Goal: Information Seeking & Learning: Stay updated

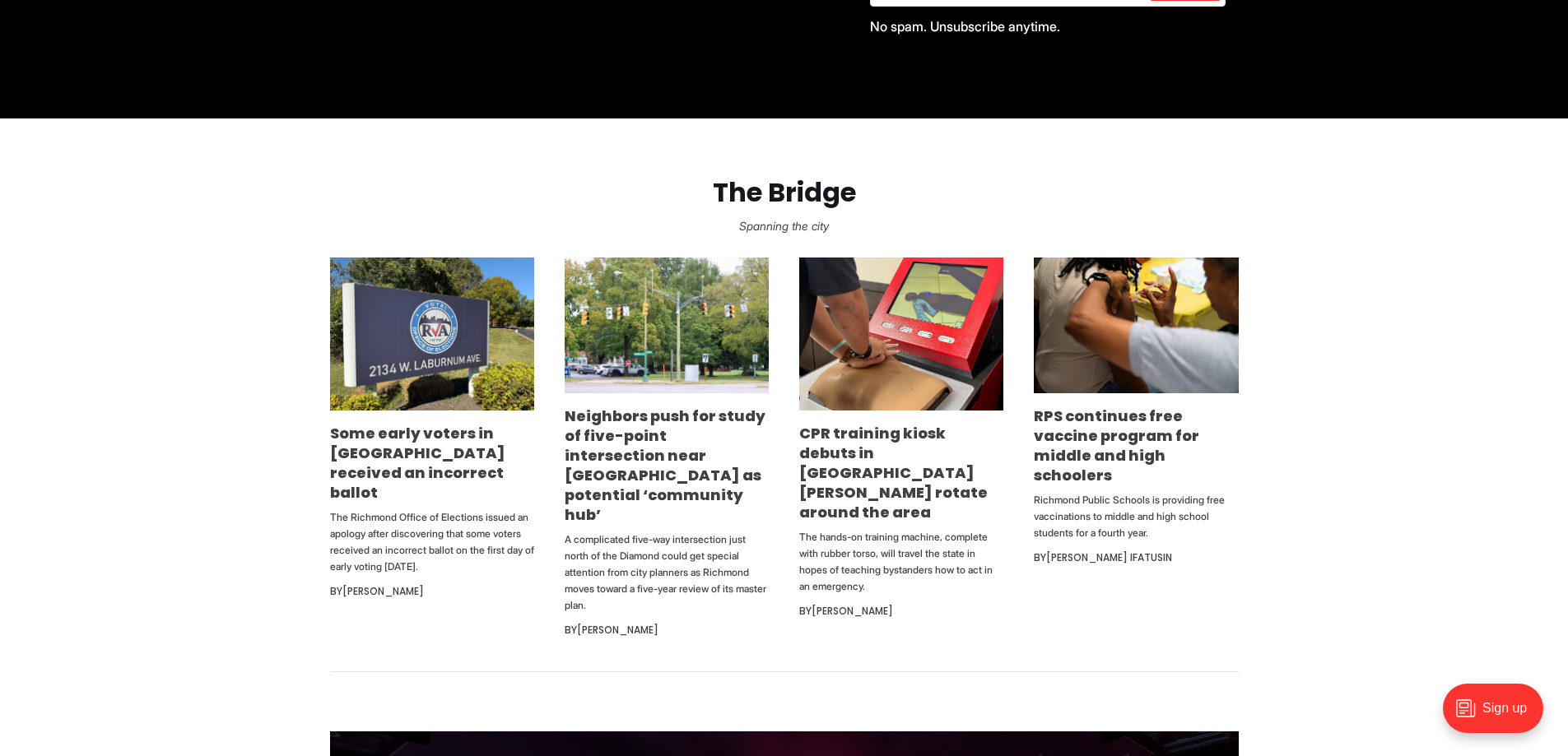
scroll to position [905, 0]
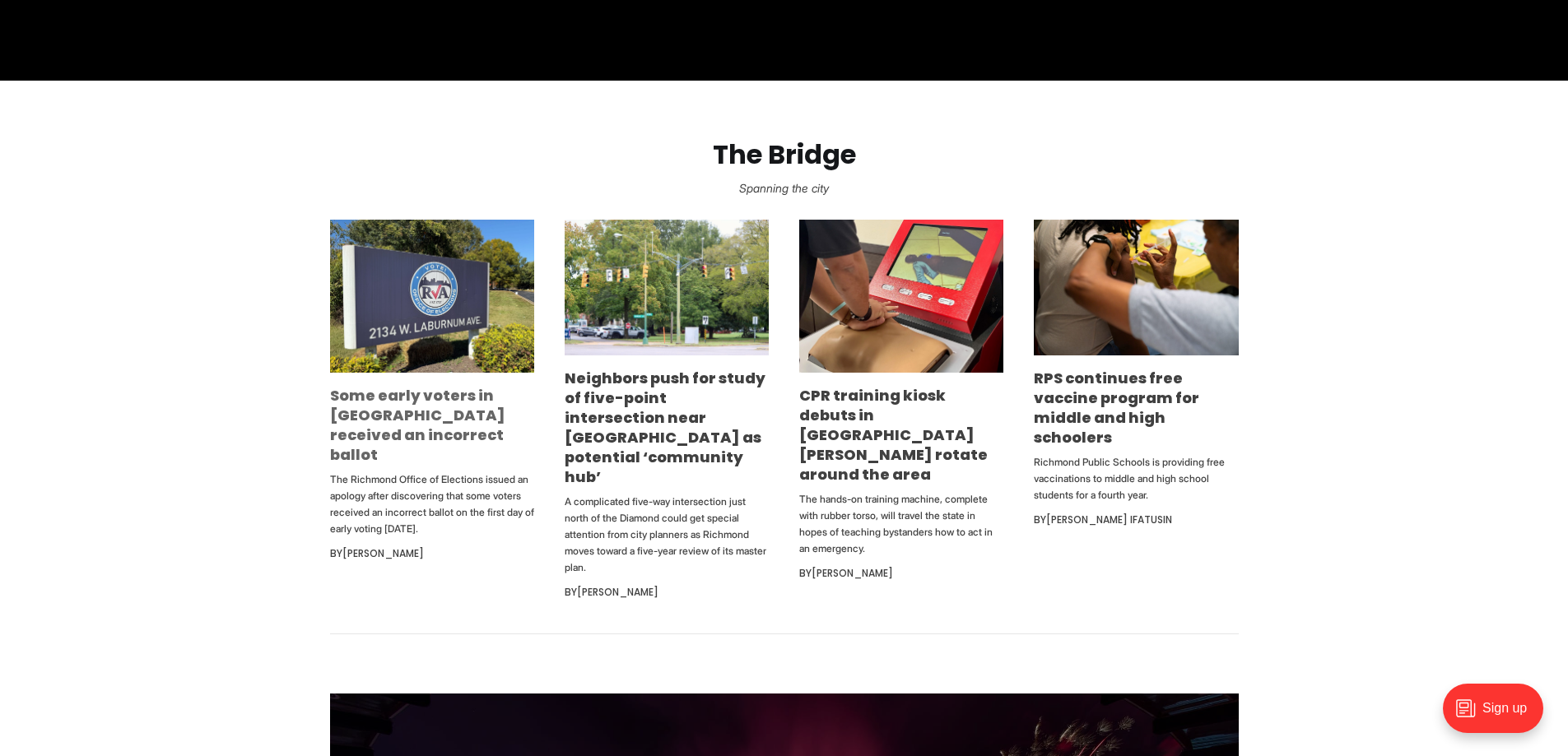
click at [440, 424] on link "Some early voters in [GEOGRAPHIC_DATA] received an incorrect ballot" at bounding box center [418, 424] width 175 height 80
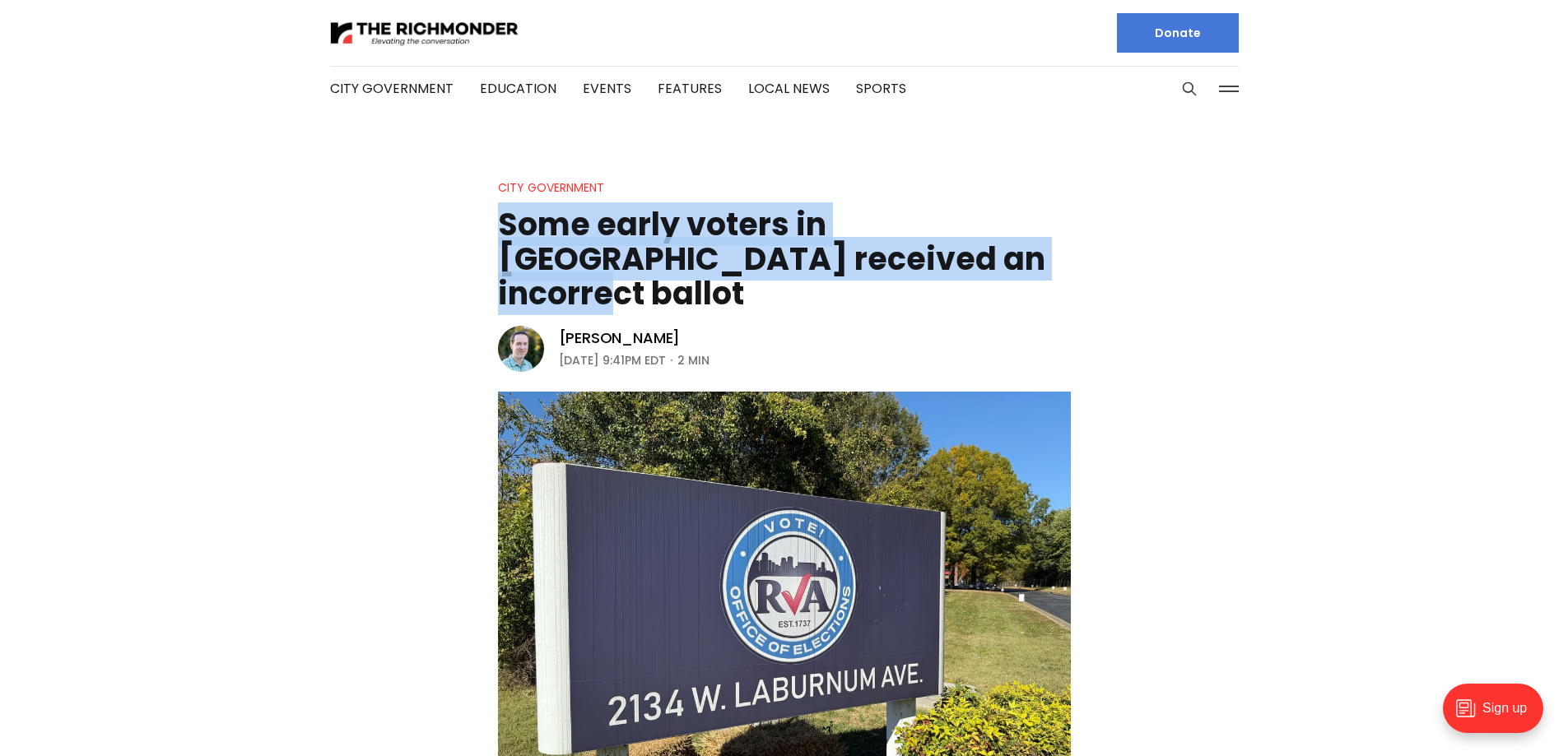
drag, startPoint x: 949, startPoint y: 261, endPoint x: 479, endPoint y: 236, distance: 470.7
click at [479, 236] on header "City Government Some early voters in [GEOGRAPHIC_DATA] received an incorrect ba…" at bounding box center [784, 500] width 1568 height 644
copy h1 "Some early voters in [GEOGRAPHIC_DATA] received an incorrect ballot"
click at [730, 324] on aside "[PERSON_NAME] [DATE] 9:41PM EDT 2 min" at bounding box center [617, 349] width 238 height 49
drag, startPoint x: 943, startPoint y: 260, endPoint x: 485, endPoint y: 237, distance: 458.6
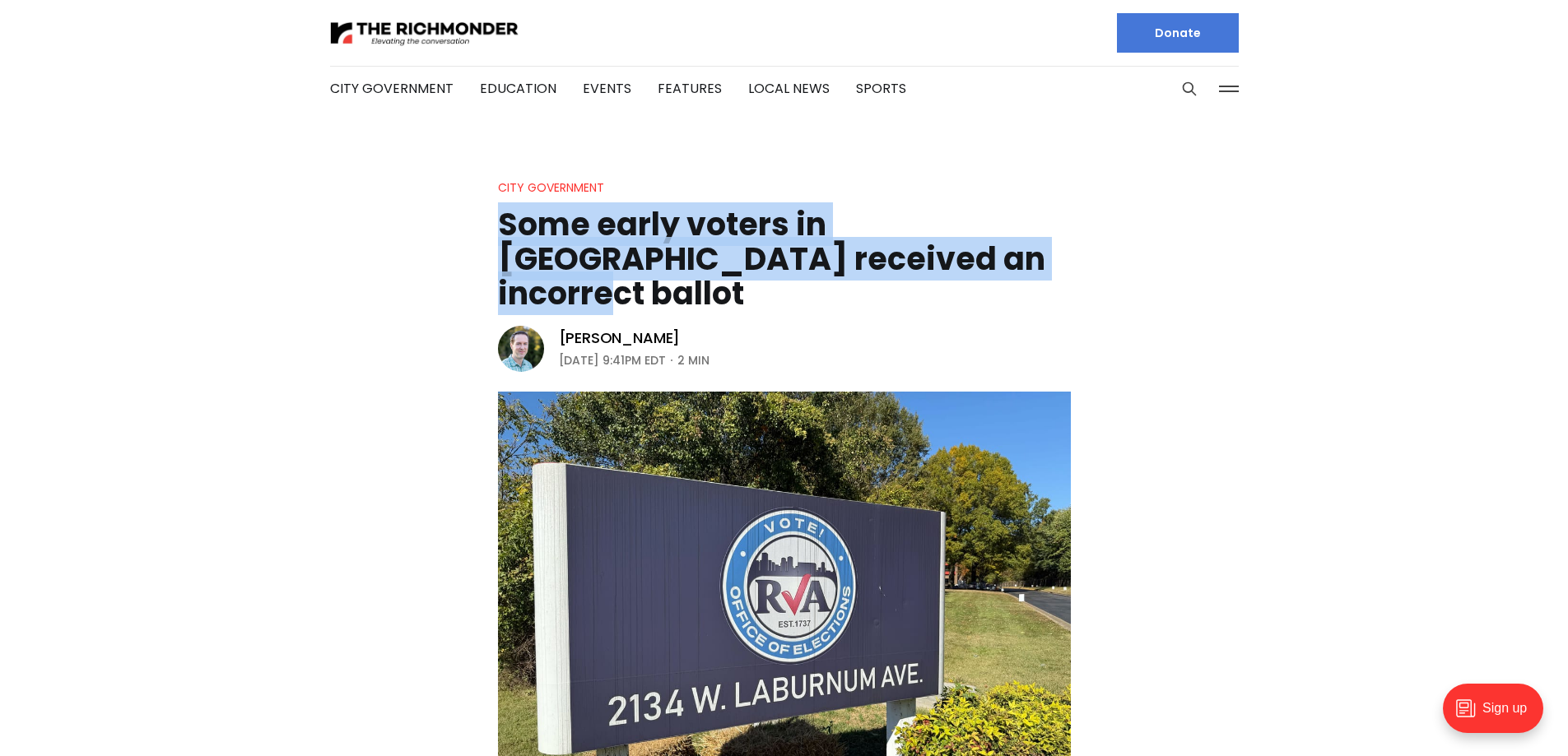
click at [485, 237] on header "City Government Some early voters in [GEOGRAPHIC_DATA] received an incorrect ba…" at bounding box center [784, 500] width 1568 height 644
copy h1 "Some early voters in [GEOGRAPHIC_DATA] received an incorrect ballot"
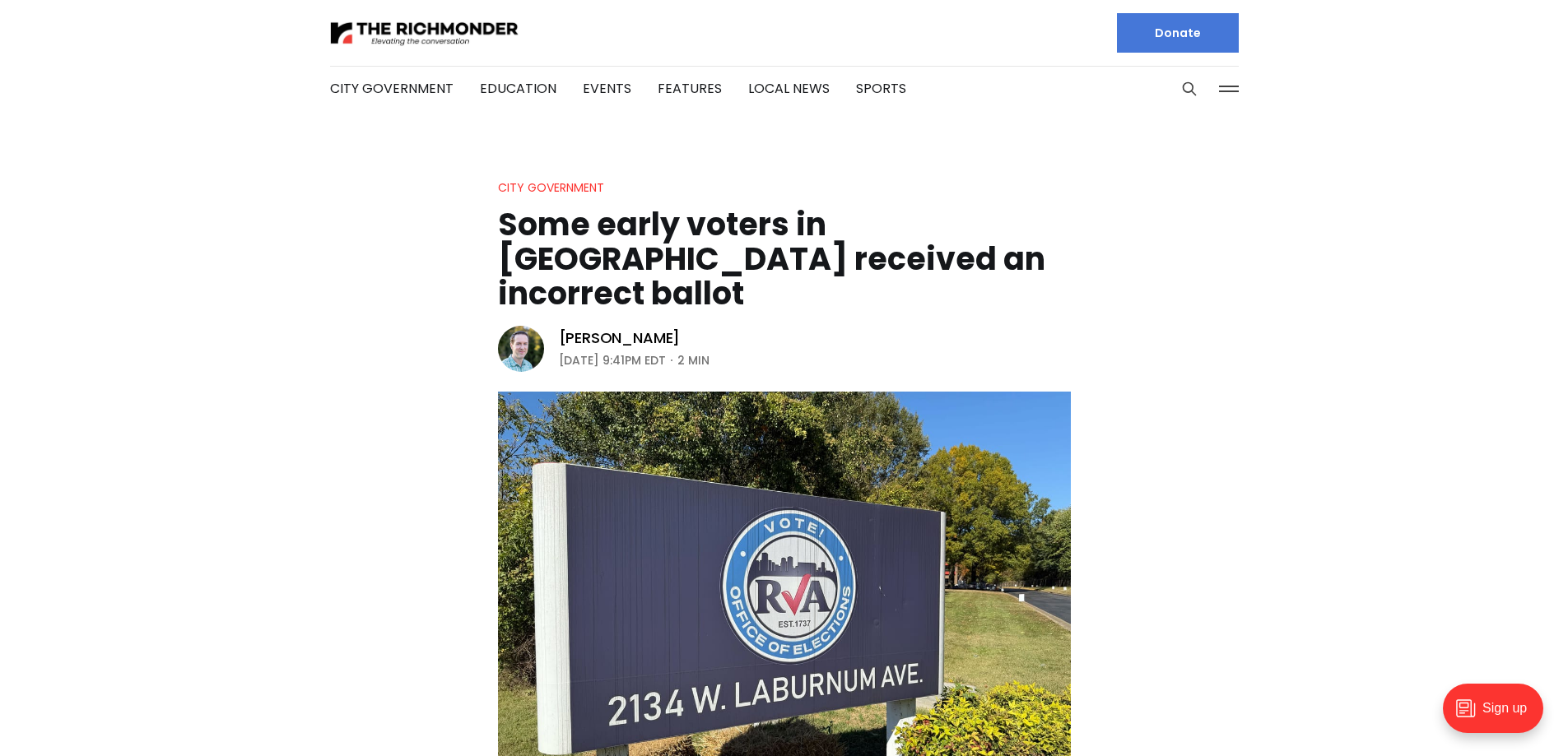
click at [335, 334] on header "City Government Some early voters in [GEOGRAPHIC_DATA] received an incorrect ba…" at bounding box center [784, 500] width 1568 height 644
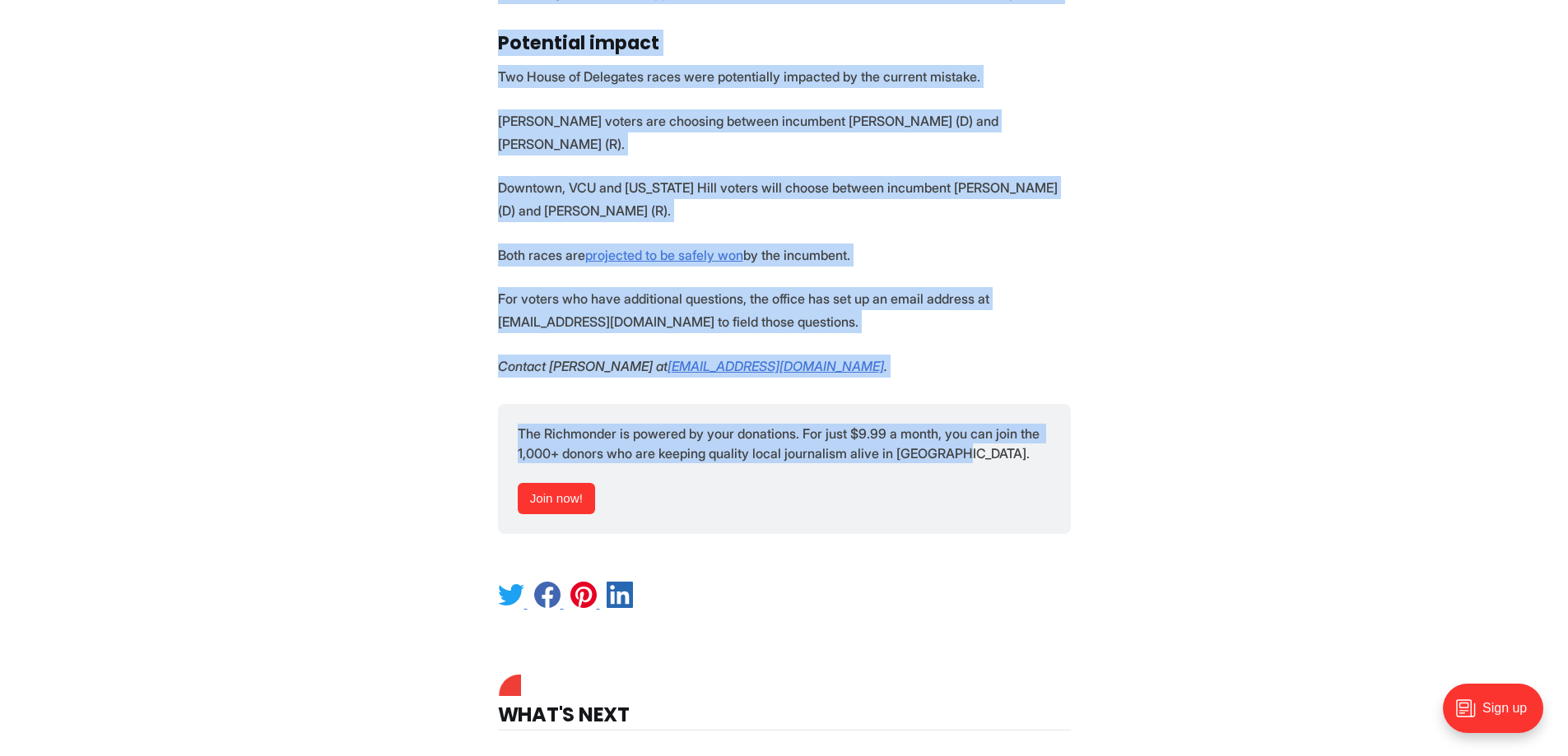
scroll to position [2139, 0]
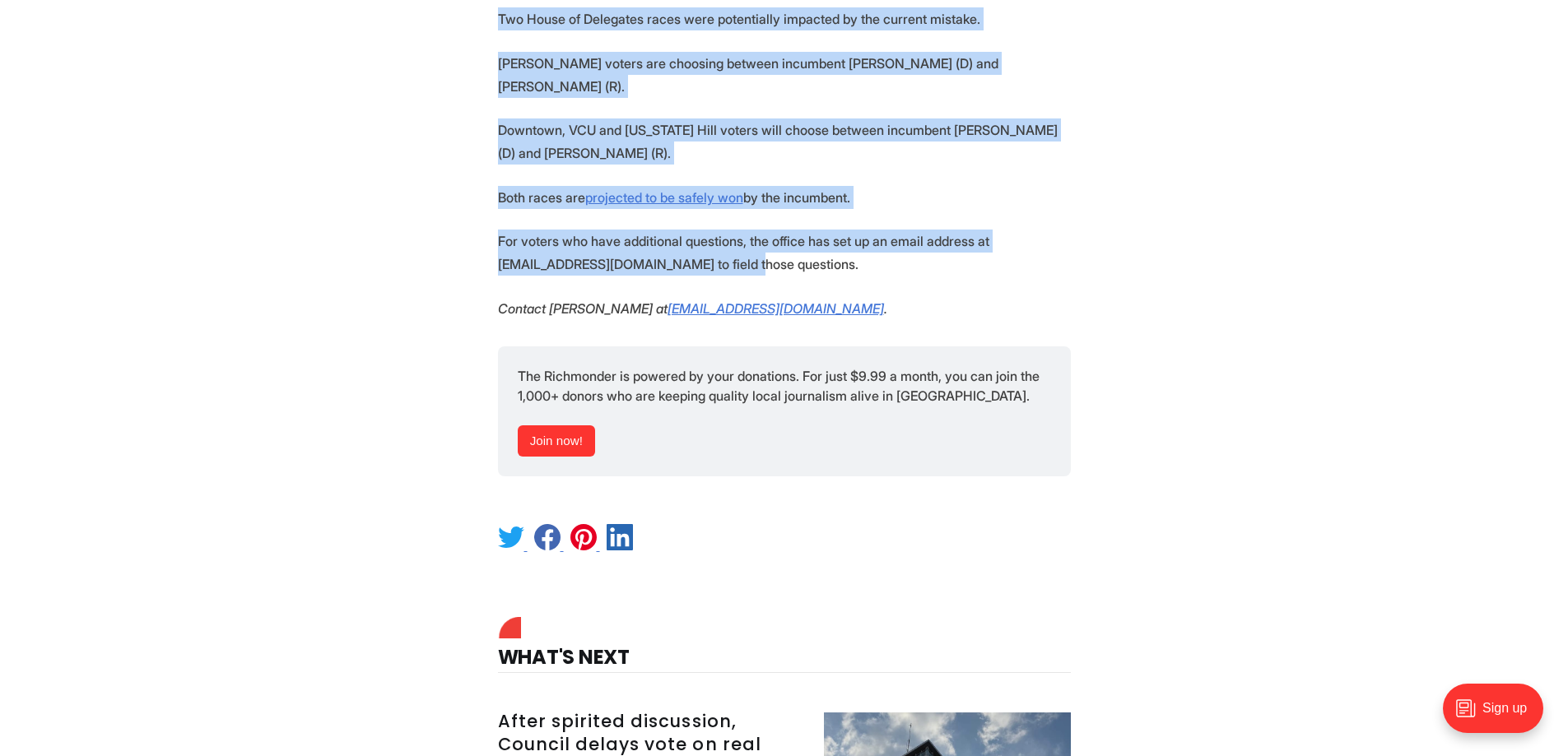
drag, startPoint x: 491, startPoint y: 168, endPoint x: 1074, endPoint y: 179, distance: 583.1
copy section "The Richmond Office of Elections issued an apology this weekend after discoveri…"
click at [537, 710] on h3 "After spirited discussion, Council delays vote on real estate tax rate" at bounding box center [651, 744] width 306 height 69
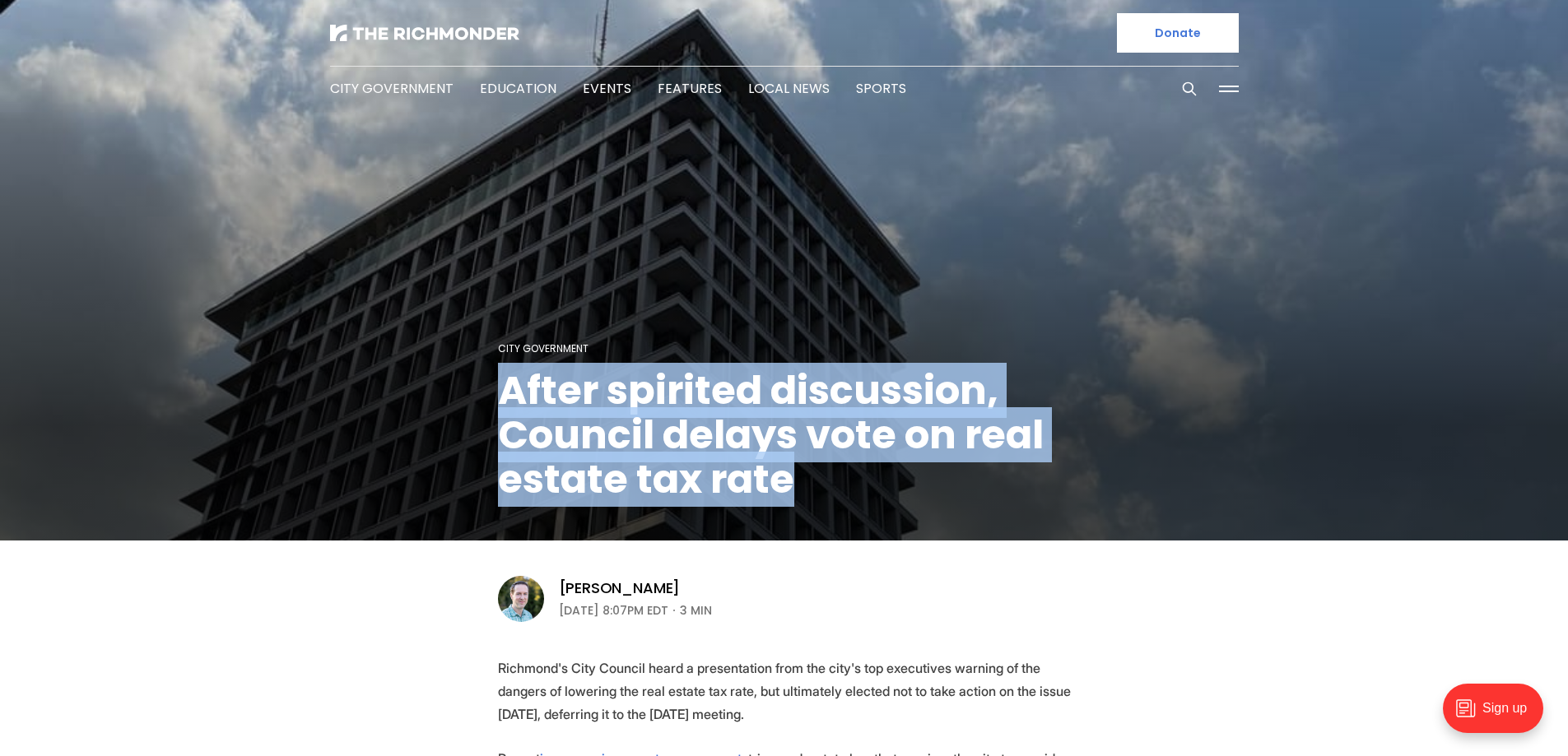
drag, startPoint x: 741, startPoint y: 485, endPoint x: 400, endPoint y: 397, distance: 352.2
click at [407, 395] on figcaption "City Government After spirited discussion, Council delays vote on real estate t…" at bounding box center [784, 272] width 1568 height 537
copy h1 "After spirited discussion, Council delays vote on real estate tax rate"
drag, startPoint x: 916, startPoint y: 525, endPoint x: 901, endPoint y: 512, distance: 19.8
click at [919, 525] on div "City Government After spirited discussion, Council delays vote on real estate t…" at bounding box center [784, 439] width 573 height 201
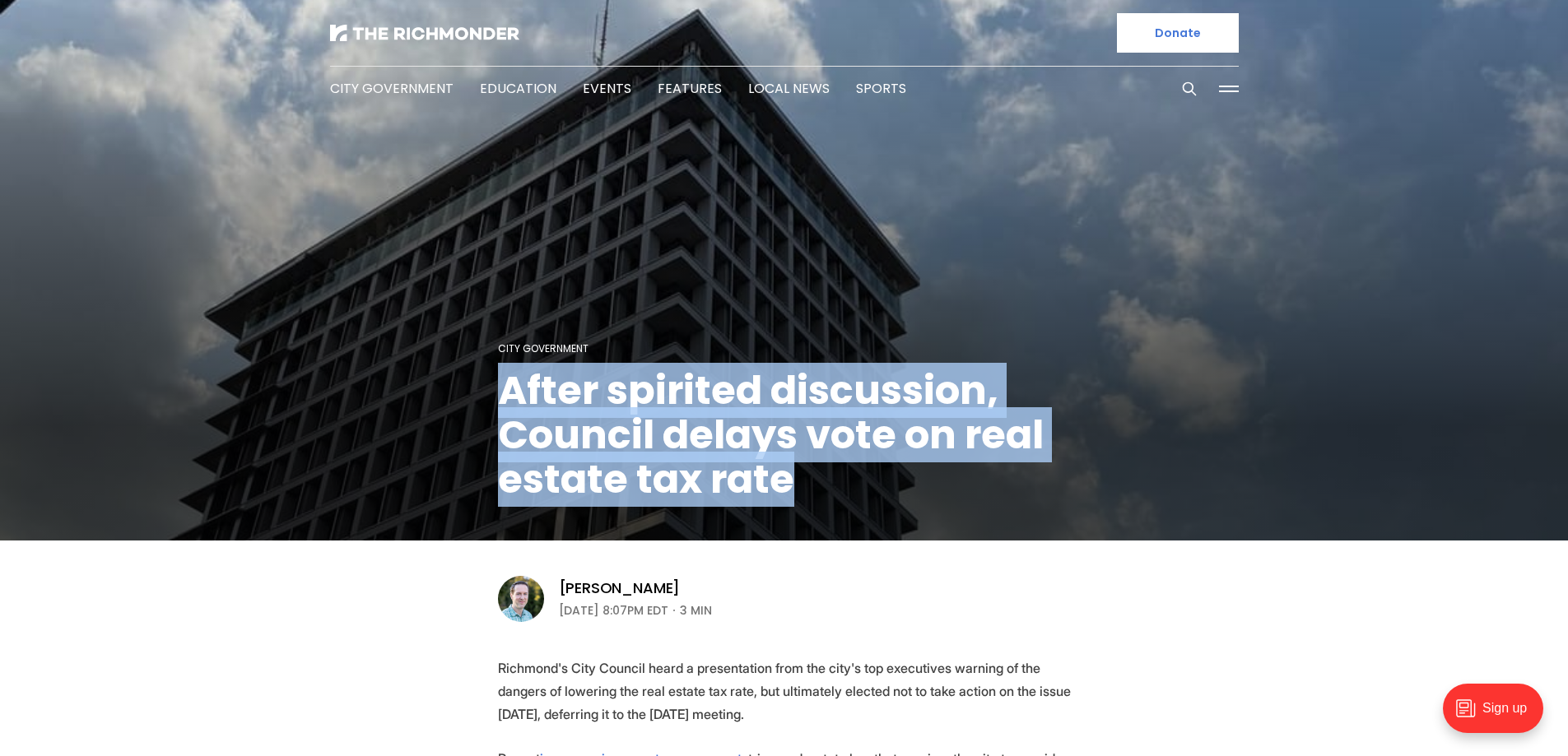
copy h1 "After spirited discussion, Council delays vote on real estate tax rate"
click at [1011, 601] on header "City Government After spirited discussion, Council delays vote on real estate t…" at bounding box center [784, 312] width 1568 height 624
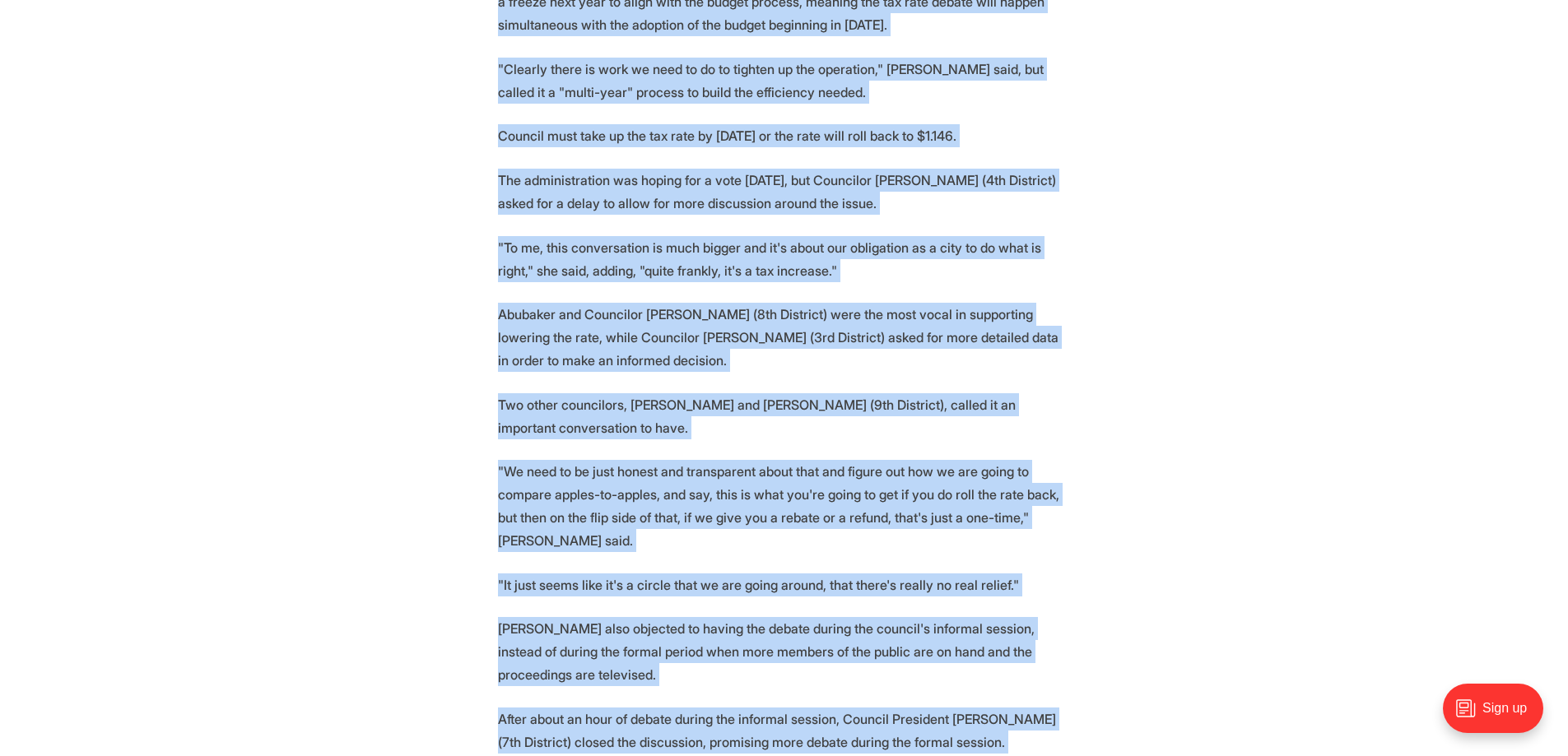
scroll to position [1892, 0]
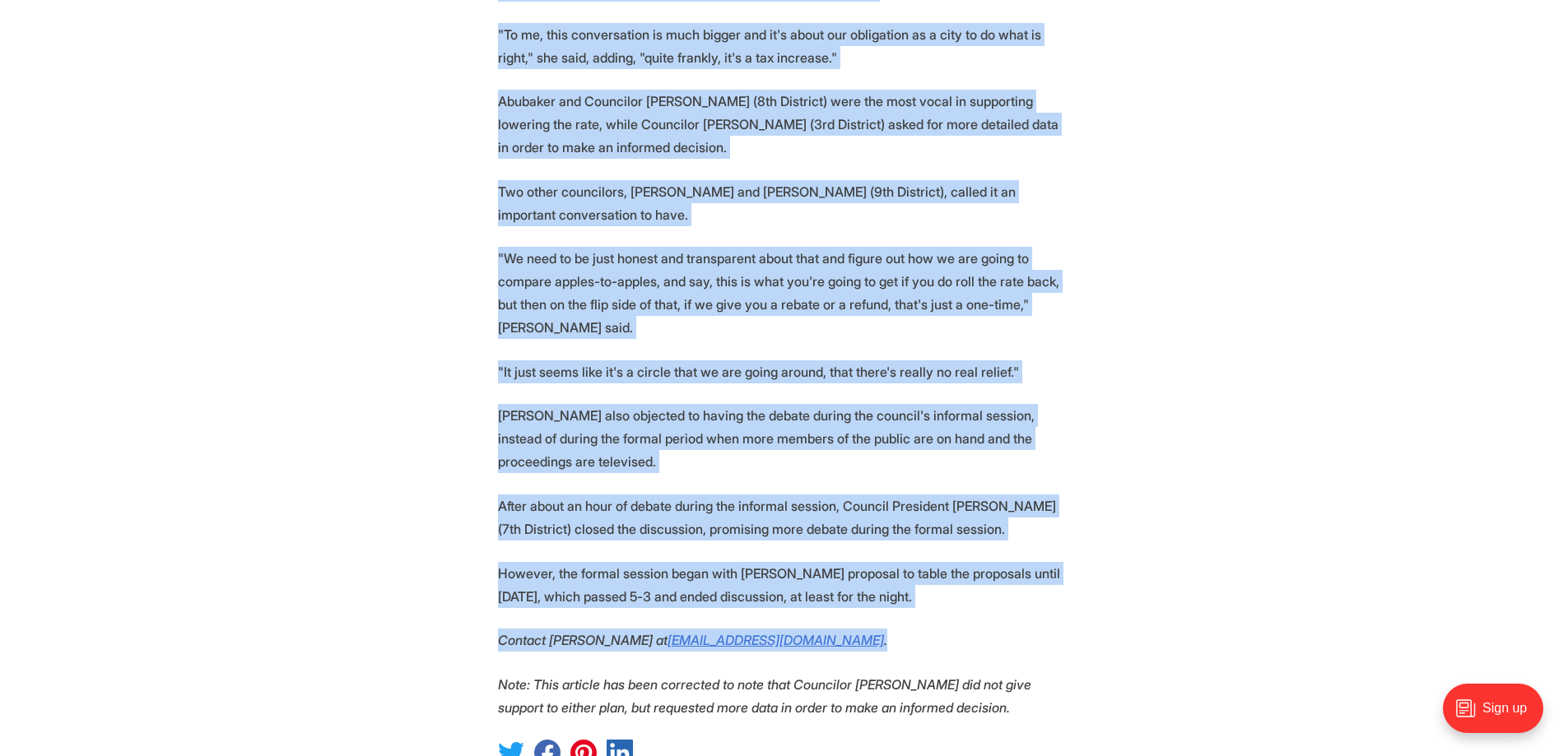
drag, startPoint x: 489, startPoint y: 335, endPoint x: 989, endPoint y: 541, distance: 540.8
copy section "Richmond's City Council heard a presentation from the city's top executives war…"
